Goal: Information Seeking & Learning: Learn about a topic

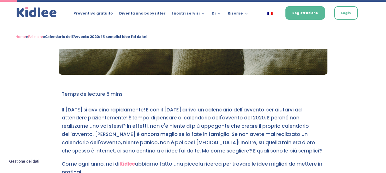
scroll to position [114, 0]
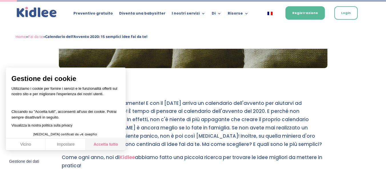
click at [97, 145] on font "Accetta tutto" at bounding box center [105, 144] width 25 height 5
checkbox input "true"
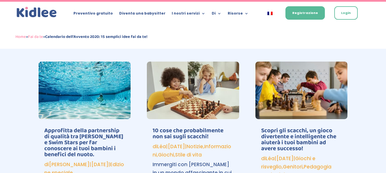
scroll to position [2799, 0]
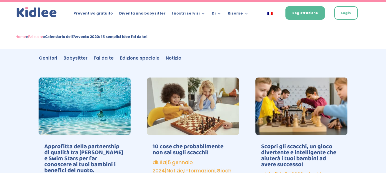
scroll to position [2755, 0]
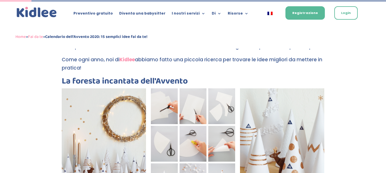
scroll to position [213, 0]
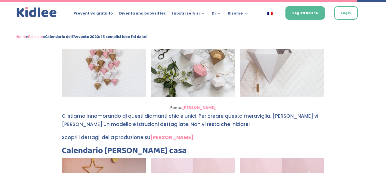
scroll to position [2513, 0]
